Goal: Check status: Check status

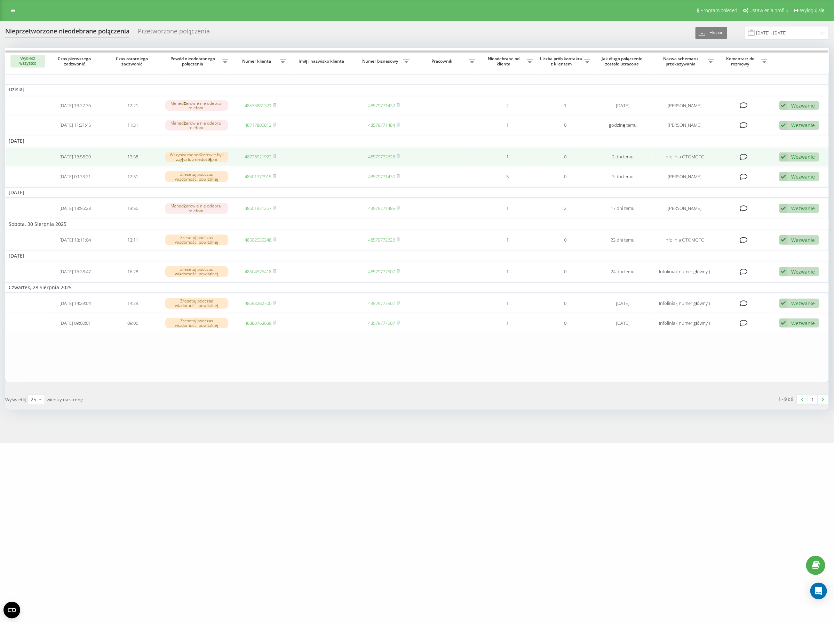
click at [272, 159] on span "48726521922" at bounding box center [261, 156] width 32 height 6
click at [275, 159] on span at bounding box center [274, 156] width 3 height 6
click at [257, 157] on link "48726521922" at bounding box center [258, 156] width 27 height 6
